Goal: Information Seeking & Learning: Learn about a topic

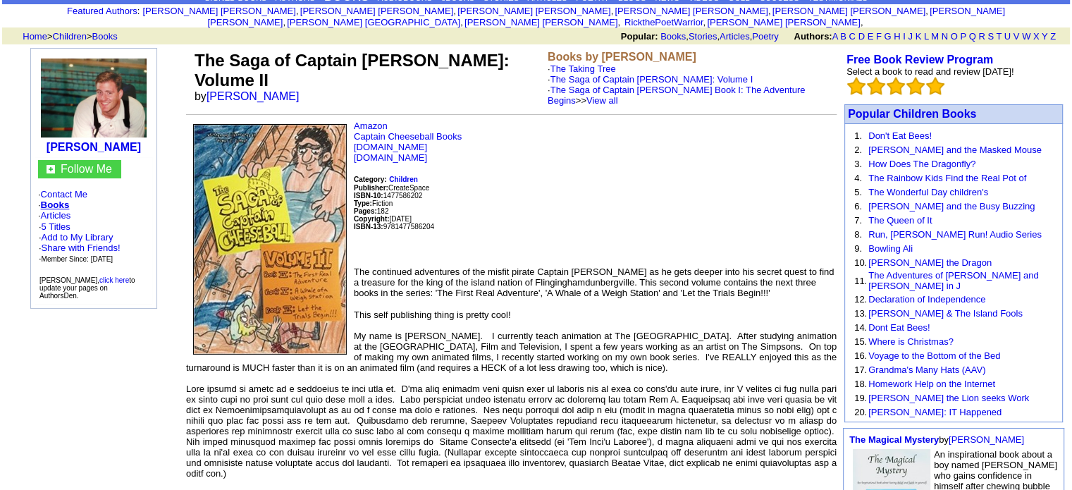
scroll to position [212, 0]
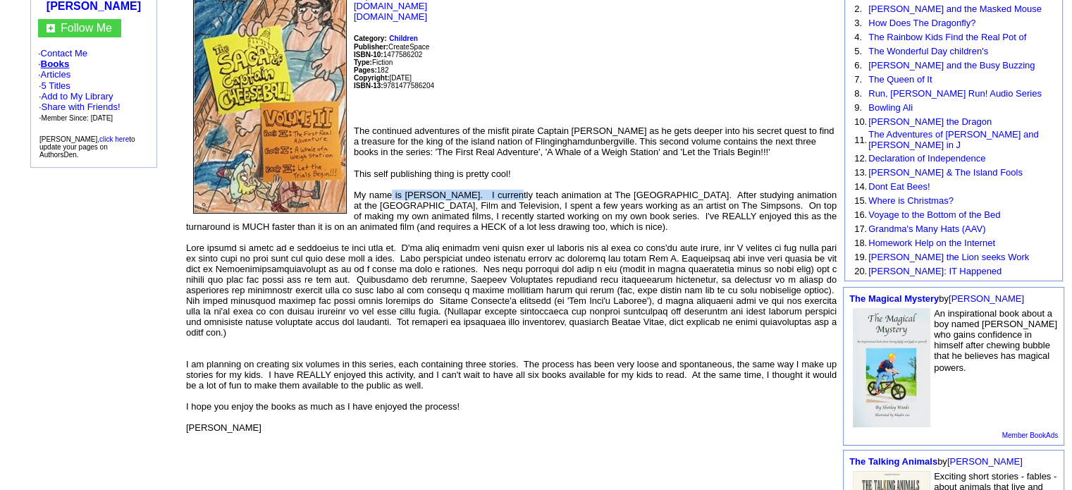
drag, startPoint x: 475, startPoint y: 188, endPoint x: 530, endPoint y: 188, distance: 55.7
click at [529, 190] on div "My name is Tom Richner. I currently teach animation at The Columbus College of …" at bounding box center [511, 211] width 651 height 42
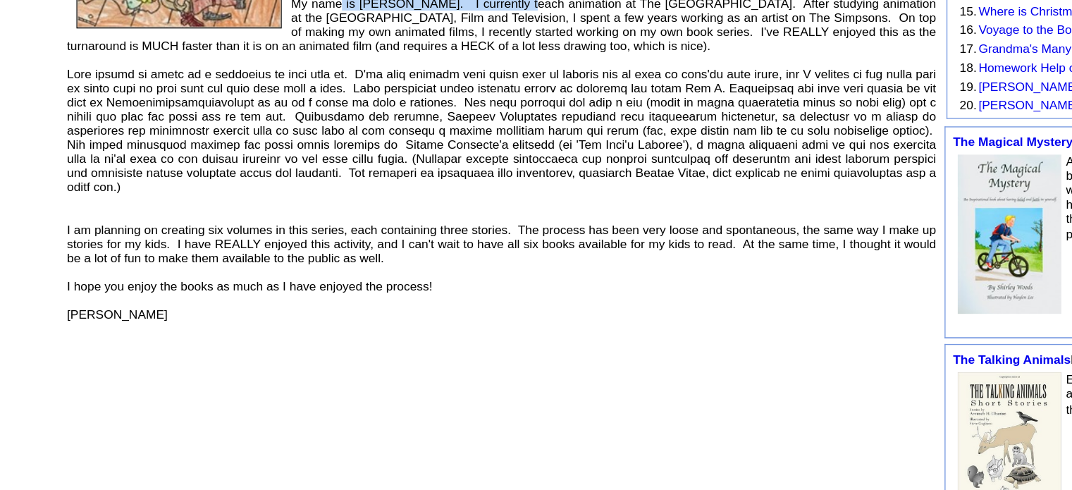
scroll to position [281, 0]
click at [379, 333] on div "I hope you enjoy the books as much as I have enjoyed the process!" at bounding box center [511, 336] width 651 height 11
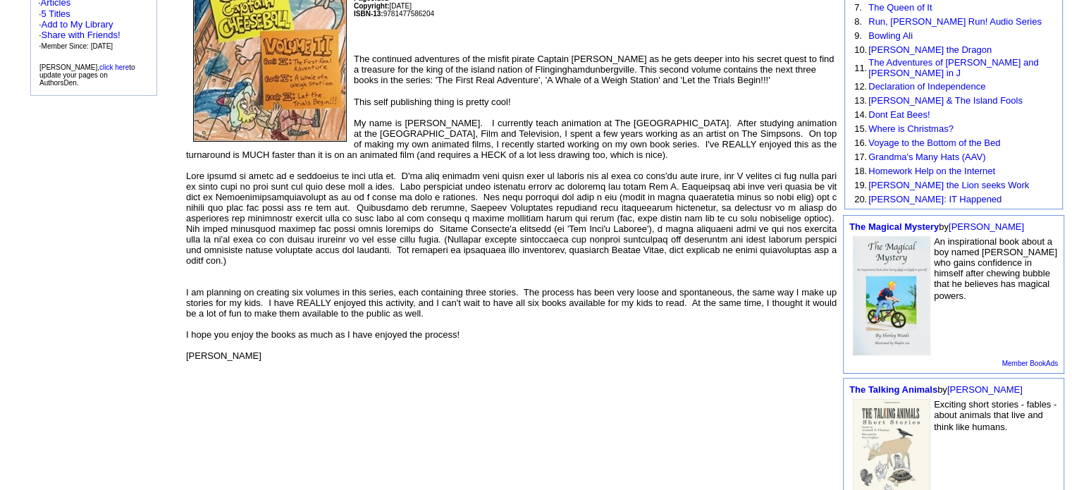
scroll to position [0, 0]
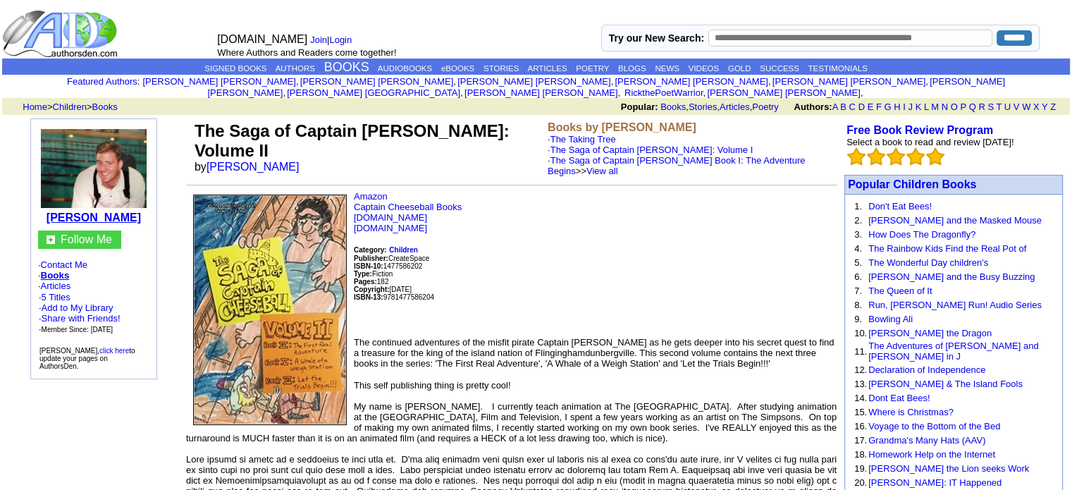
click at [111, 212] on b "[PERSON_NAME]" at bounding box center [94, 218] width 94 height 12
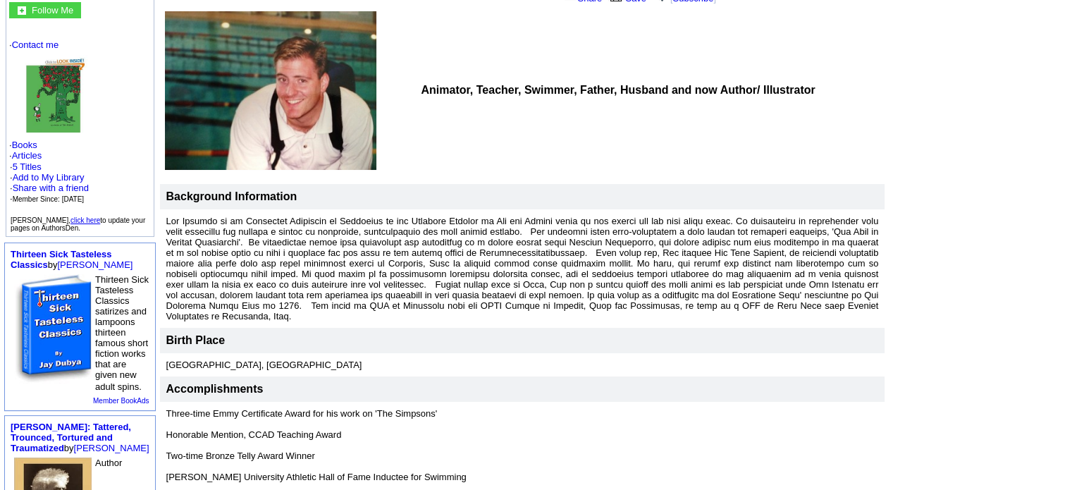
scroll to position [141, 0]
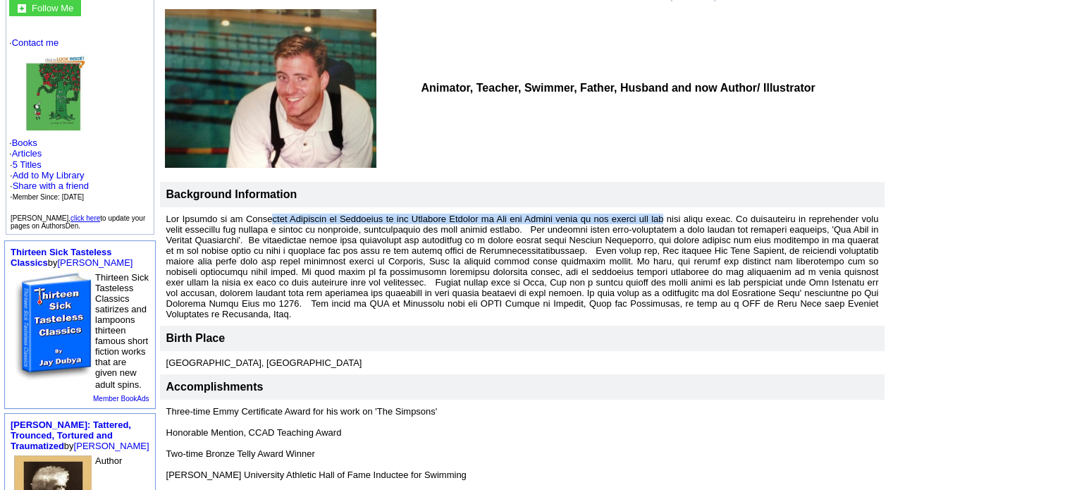
drag, startPoint x: 225, startPoint y: 207, endPoint x: 635, endPoint y: 214, distance: 409.7
click at [635, 214] on font at bounding box center [522, 267] width 713 height 106
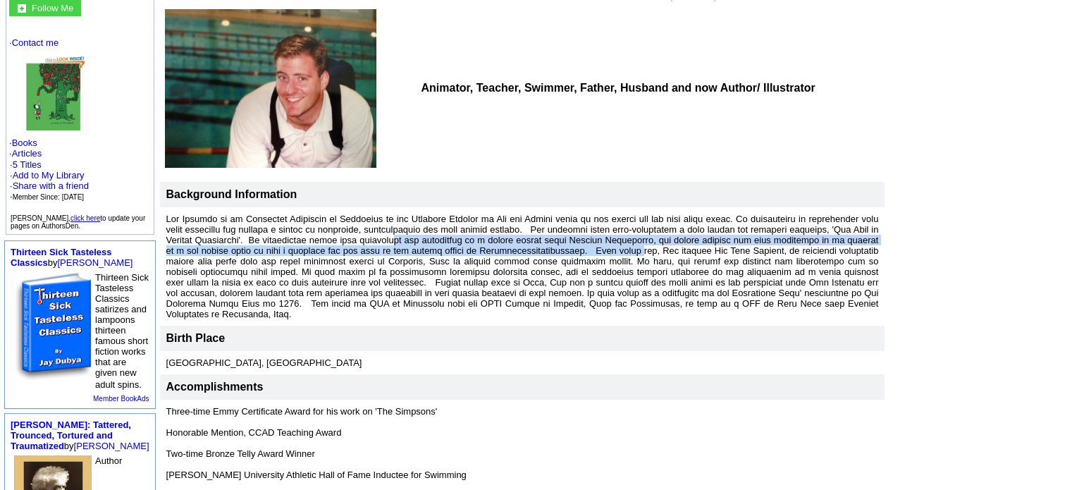
drag, startPoint x: 307, startPoint y: 228, endPoint x: 513, endPoint y: 237, distance: 206.1
click at [513, 237] on font at bounding box center [522, 267] width 713 height 106
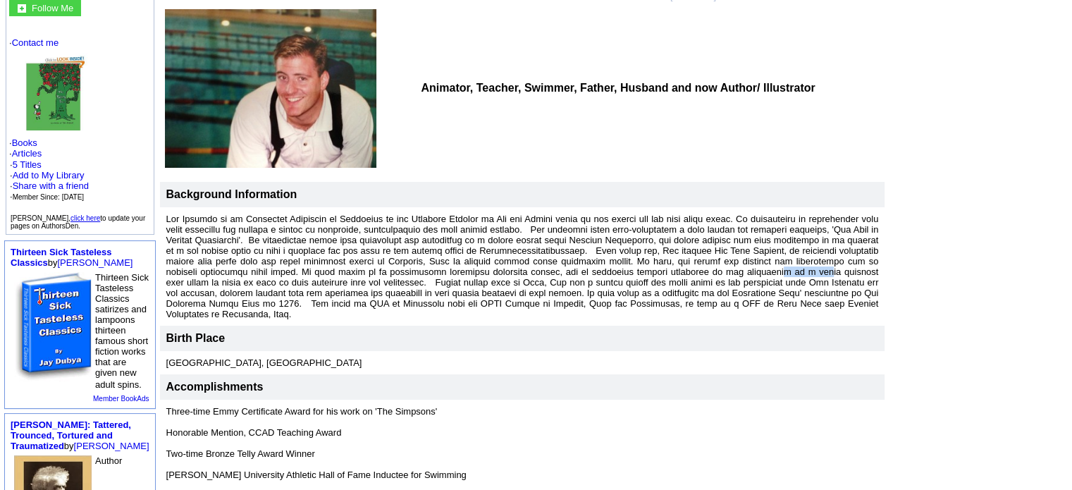
drag, startPoint x: 556, startPoint y: 257, endPoint x: 590, endPoint y: 264, distance: 34.7
click at [590, 264] on font at bounding box center [522, 267] width 713 height 106
drag, startPoint x: 401, startPoint y: 281, endPoint x: 464, endPoint y: 287, distance: 63.1
click at [464, 287] on font at bounding box center [522, 267] width 713 height 106
drag, startPoint x: 348, startPoint y: 252, endPoint x: 402, endPoint y: 252, distance: 53.6
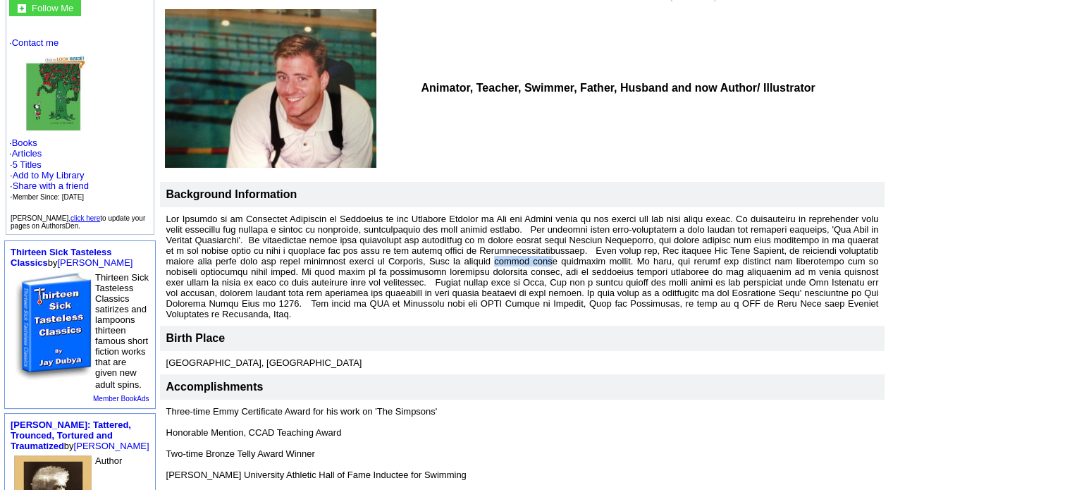
click at [402, 252] on font at bounding box center [522, 267] width 713 height 106
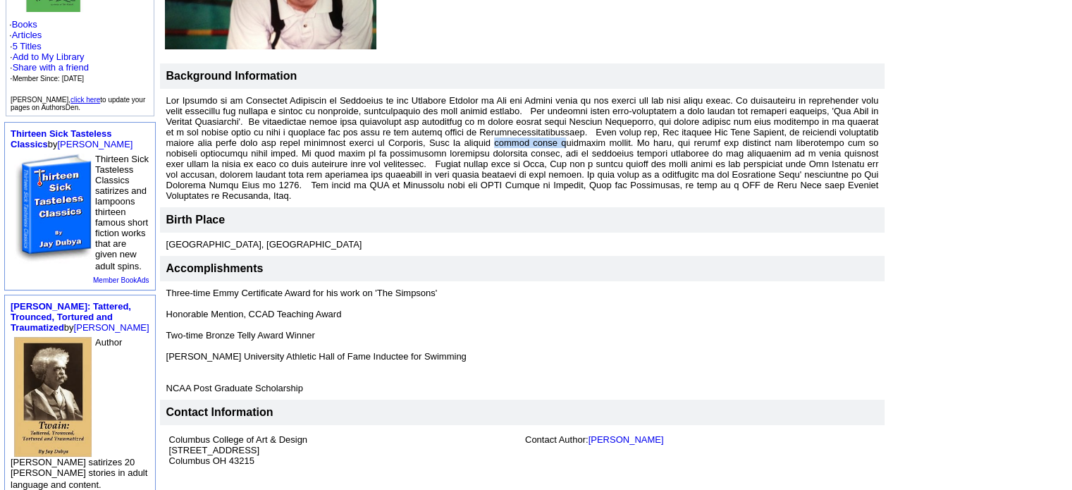
scroll to position [262, 0]
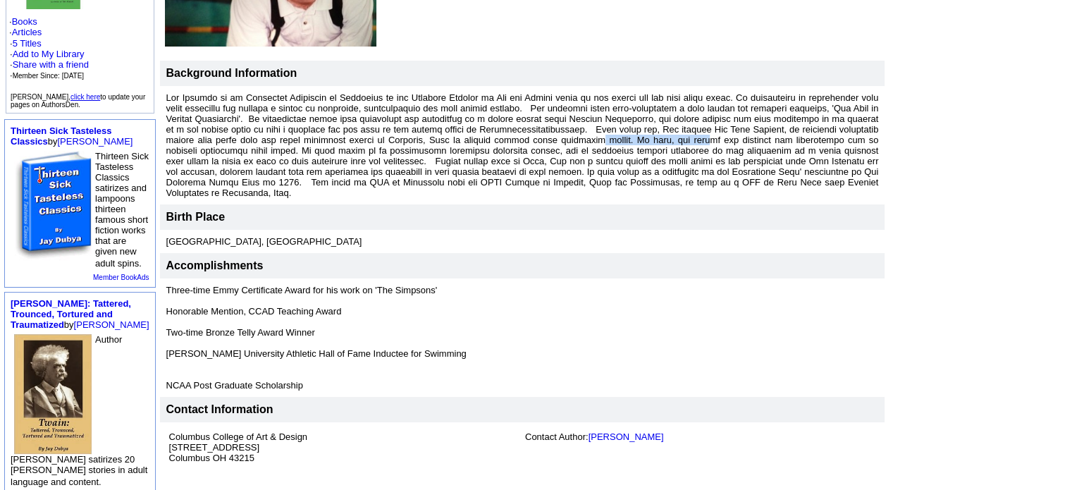
drag, startPoint x: 439, startPoint y: 134, endPoint x: 542, endPoint y: 126, distance: 102.6
click at [542, 126] on font at bounding box center [522, 145] width 713 height 106
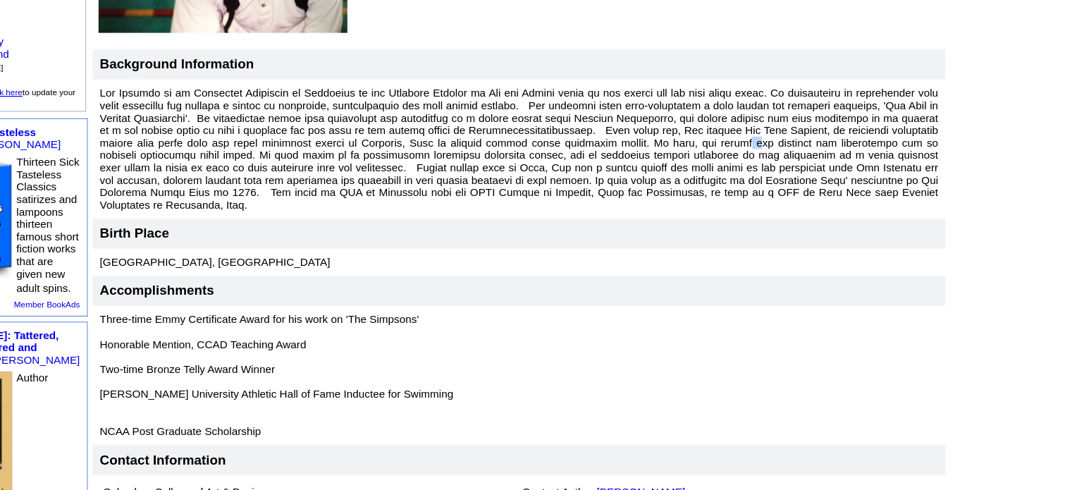
drag, startPoint x: 550, startPoint y: 127, endPoint x: 557, endPoint y: 128, distance: 7.1
click at [557, 128] on font at bounding box center [522, 145] width 713 height 106
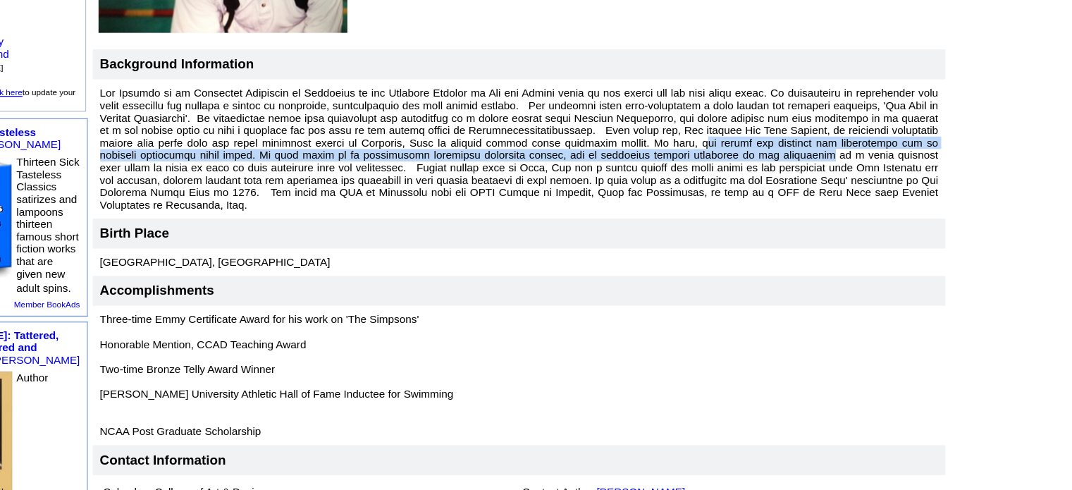
drag, startPoint x: 514, startPoint y: 132, endPoint x: 558, endPoint y: 135, distance: 43.9
click at [558, 135] on font at bounding box center [522, 145] width 713 height 106
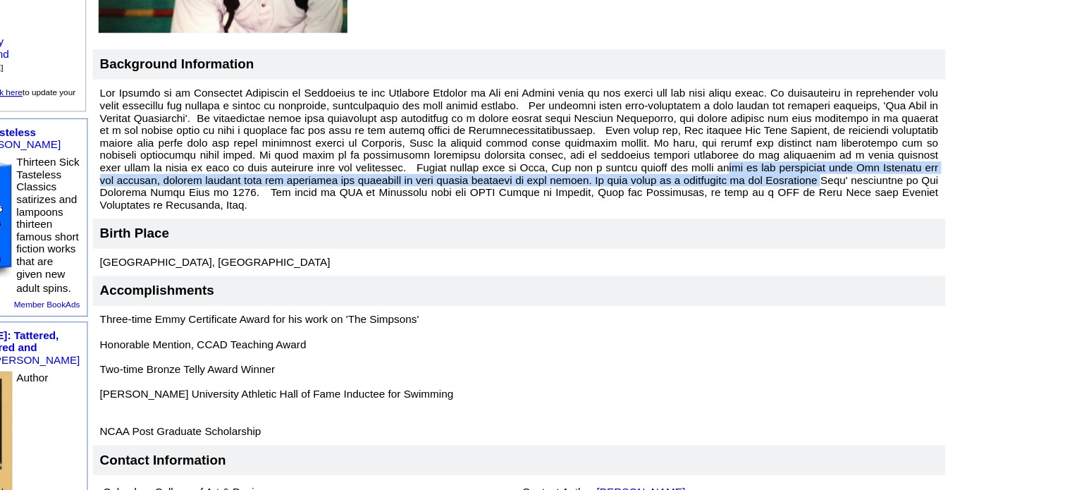
drag, startPoint x: 455, startPoint y: 148, endPoint x: 528, endPoint y: 159, distance: 74.1
click at [528, 159] on font at bounding box center [522, 145] width 713 height 106
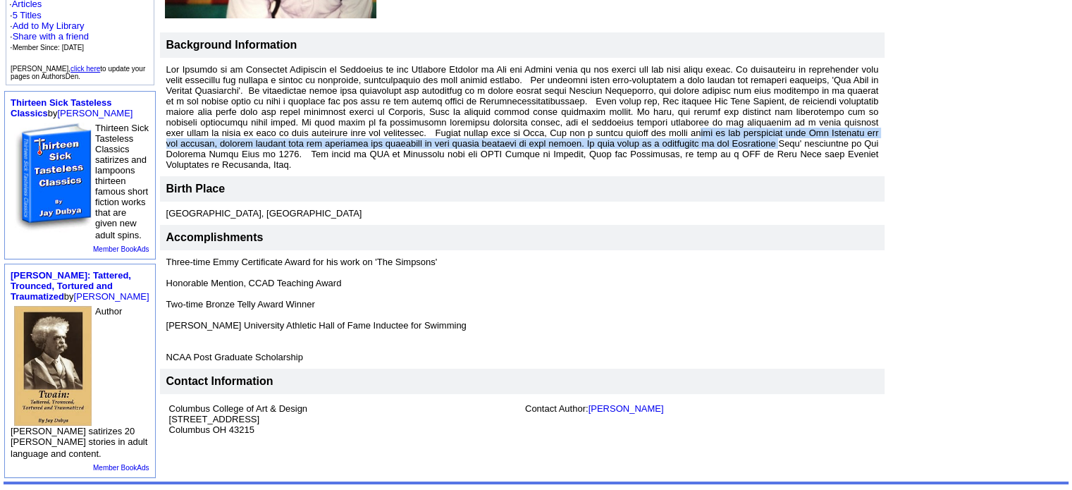
scroll to position [480, 0]
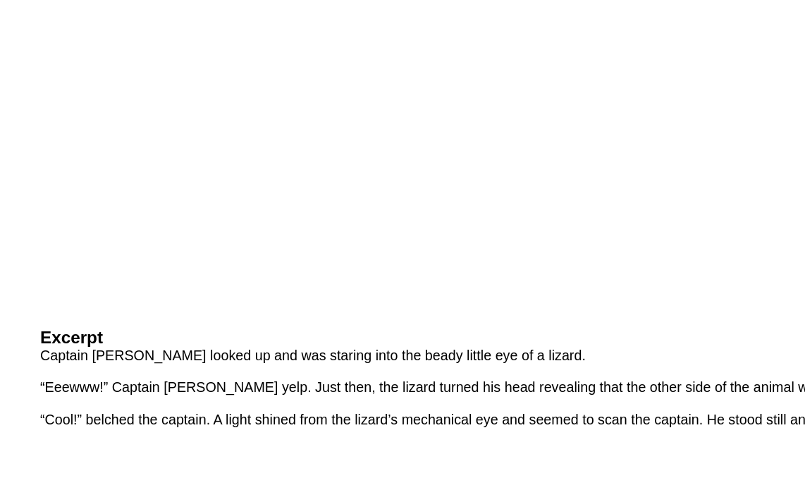
scroll to position [613, 0]
